Goal: Task Accomplishment & Management: Use online tool/utility

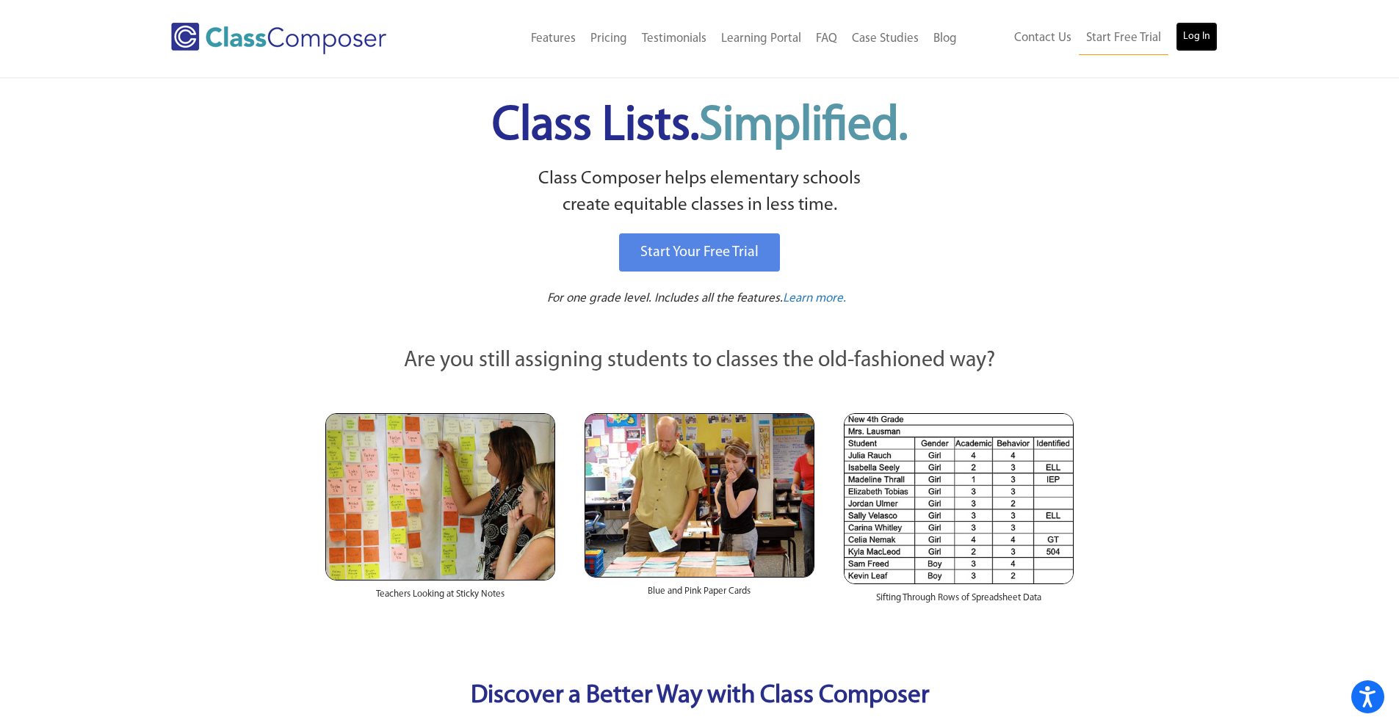
click at [1046, 31] on link "Log In" at bounding box center [1197, 36] width 42 height 29
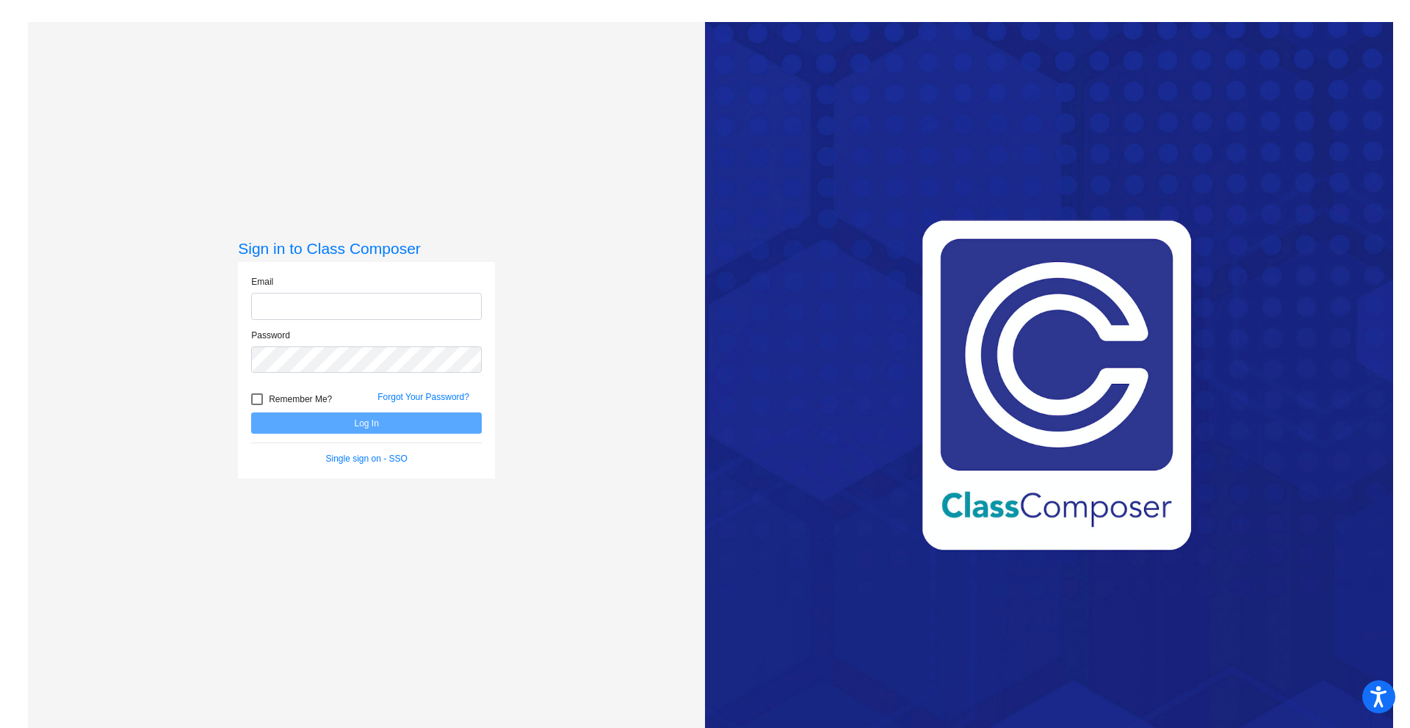
type input "lybrooks@orangecsd.org"
click at [361, 419] on button "Log In" at bounding box center [366, 423] width 231 height 21
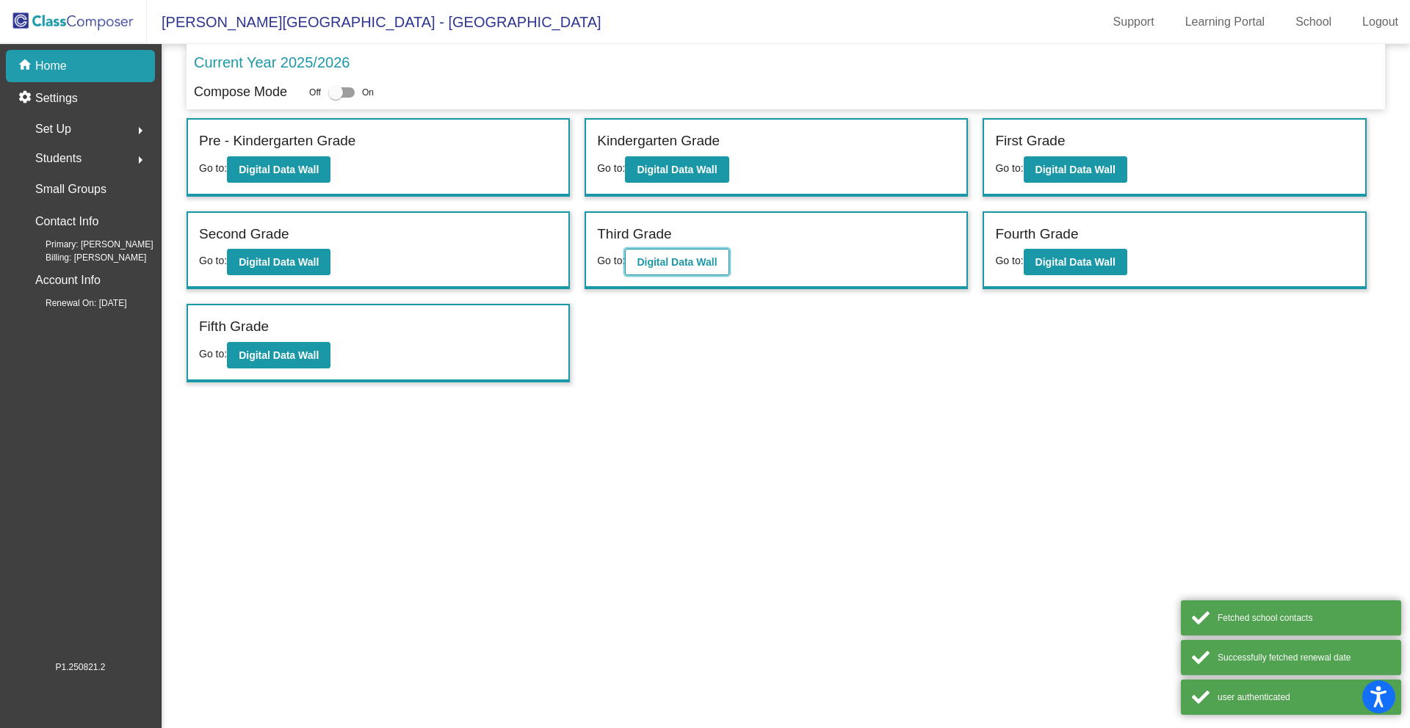
click at [671, 258] on b "Digital Data Wall" at bounding box center [677, 262] width 80 height 12
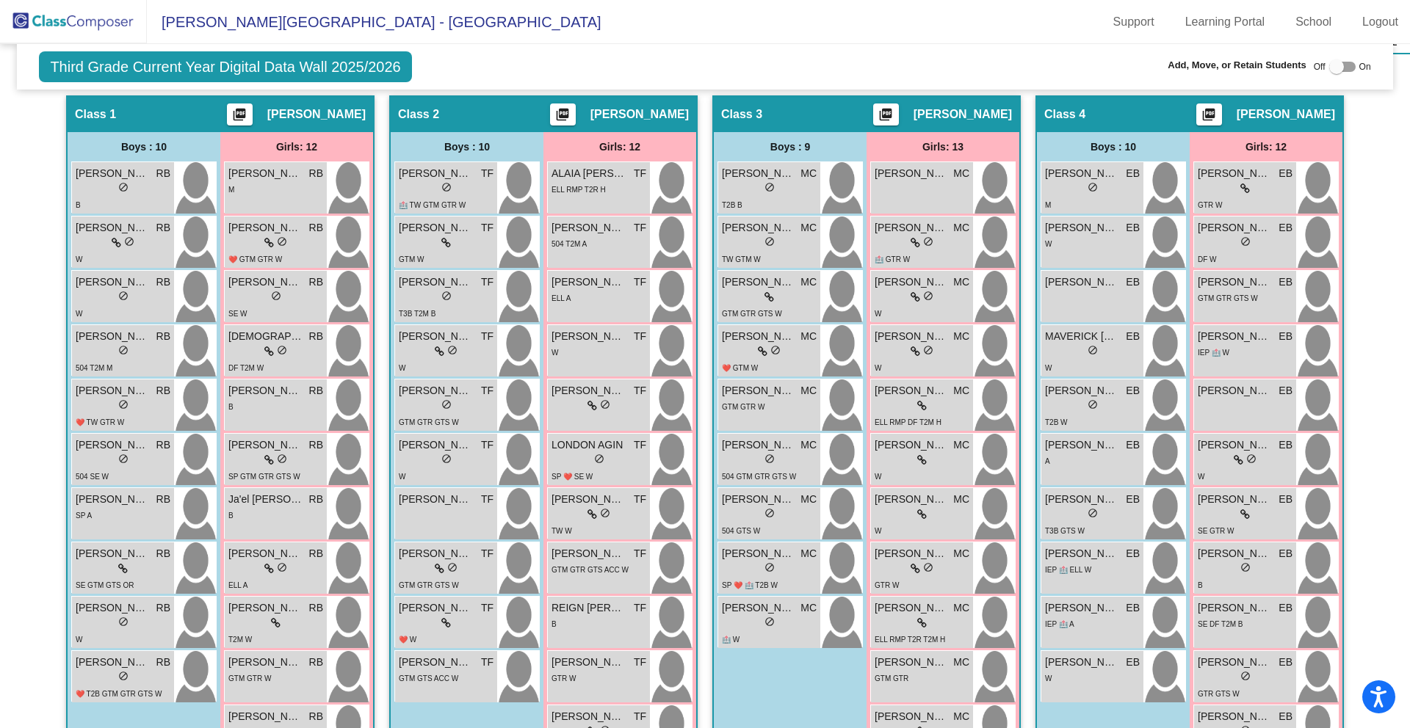
scroll to position [420, 0]
